Goal: Task Accomplishment & Management: Manage account settings

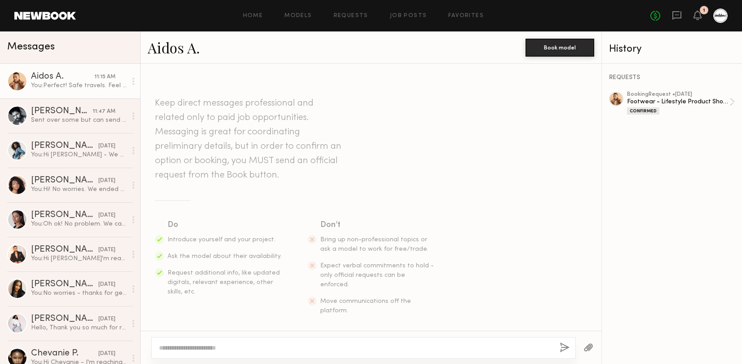
scroll to position [1085, 0]
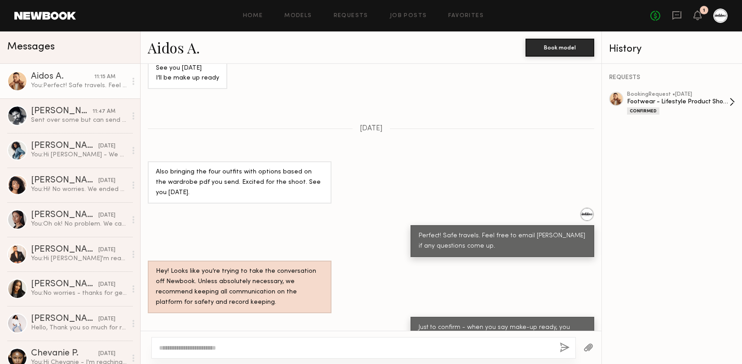
click at [690, 101] on div "Footwear - Lifestyle Product Shoot - AW25" at bounding box center [678, 101] width 102 height 9
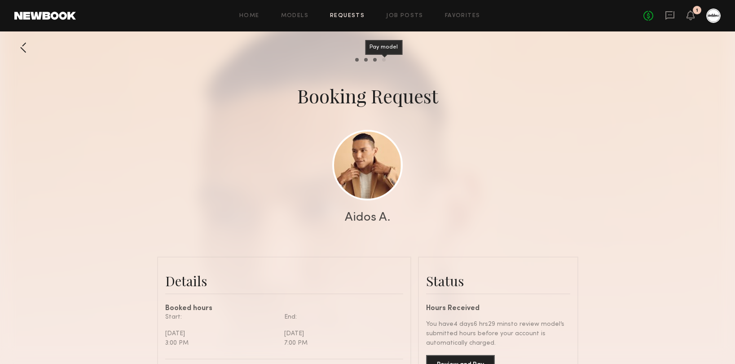
click at [383, 60] on div "Pay model" at bounding box center [384, 60] width 4 height 4
click at [23, 42] on div at bounding box center [23, 48] width 18 height 18
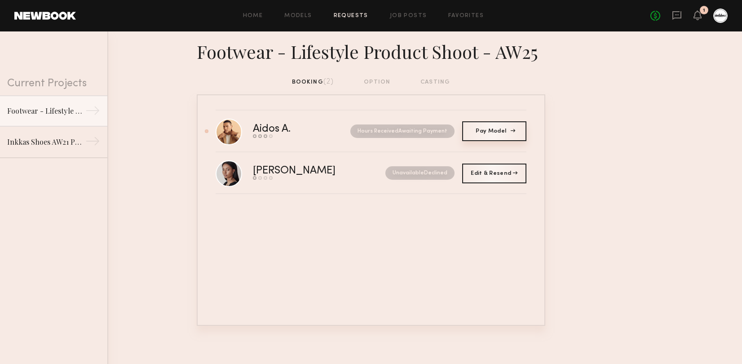
click at [506, 133] on span "Pay Model" at bounding box center [493, 130] width 37 height 5
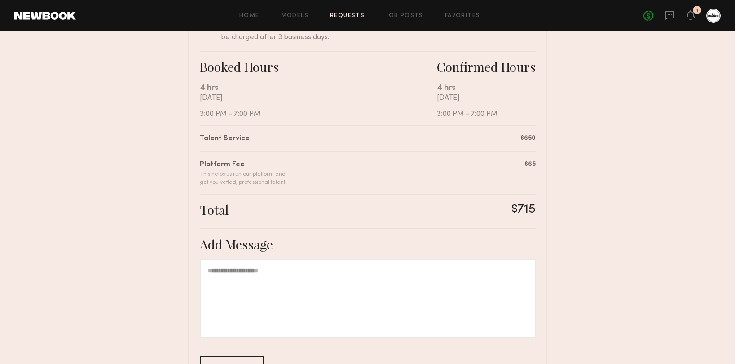
scroll to position [210, 0]
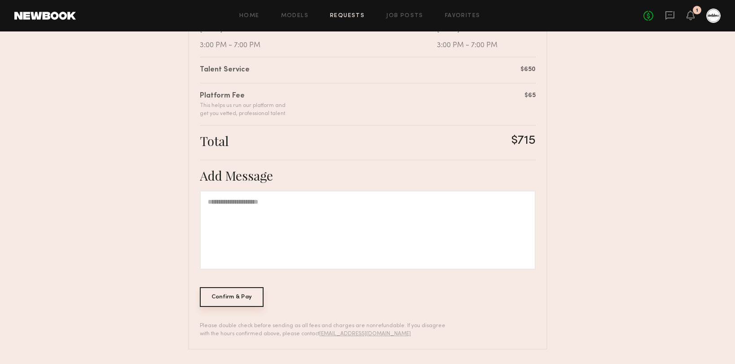
click at [235, 298] on div "Confirm & Pay" at bounding box center [232, 297] width 64 height 20
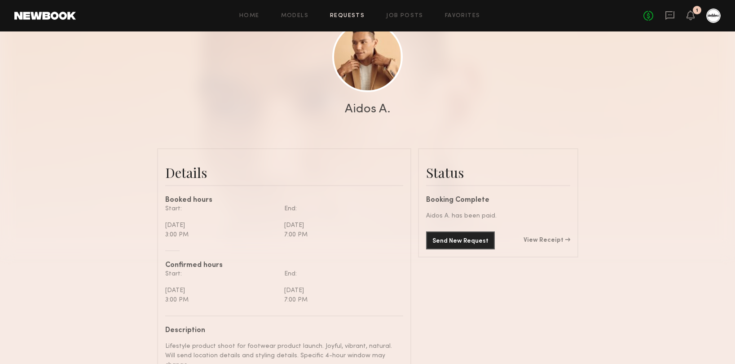
scroll to position [188, 0]
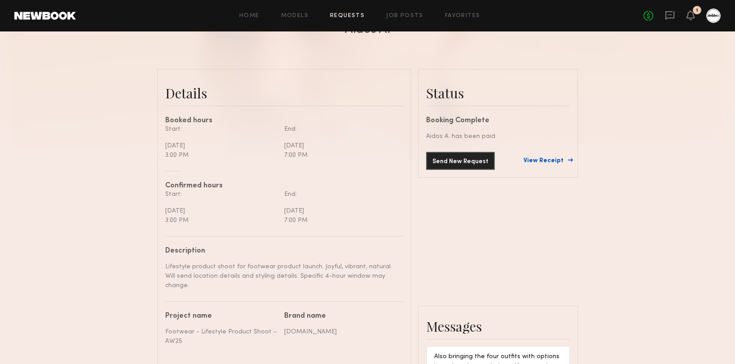
click at [558, 163] on link "View Receipt" at bounding box center [546, 161] width 47 height 6
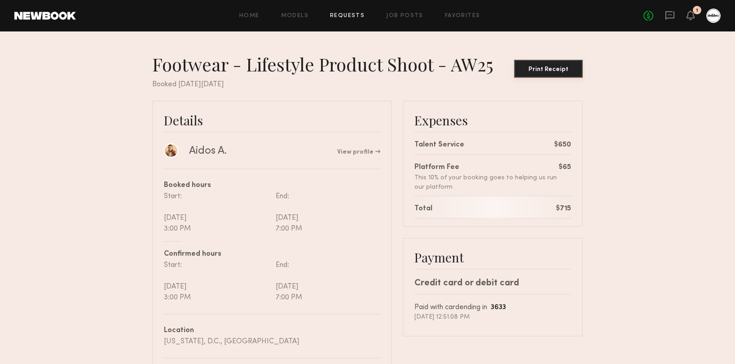
click at [571, 66] on div "Print Receipt" at bounding box center [549, 69] width 62 height 6
